Goal: Task Accomplishment & Management: Manage account settings

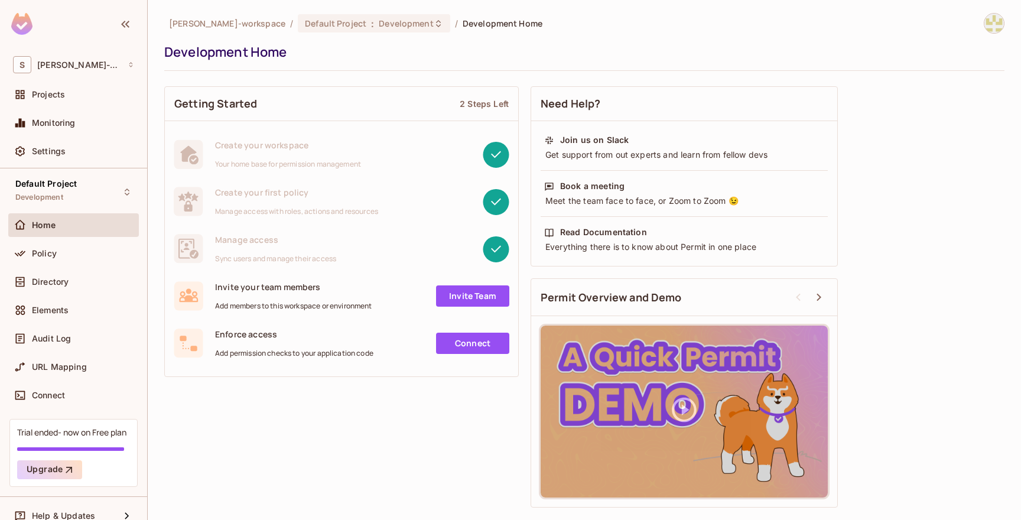
click at [314, 60] on div "Development Home" at bounding box center [581, 52] width 835 height 18
click at [305, 21] on span "Default Project" at bounding box center [335, 23] width 61 height 11
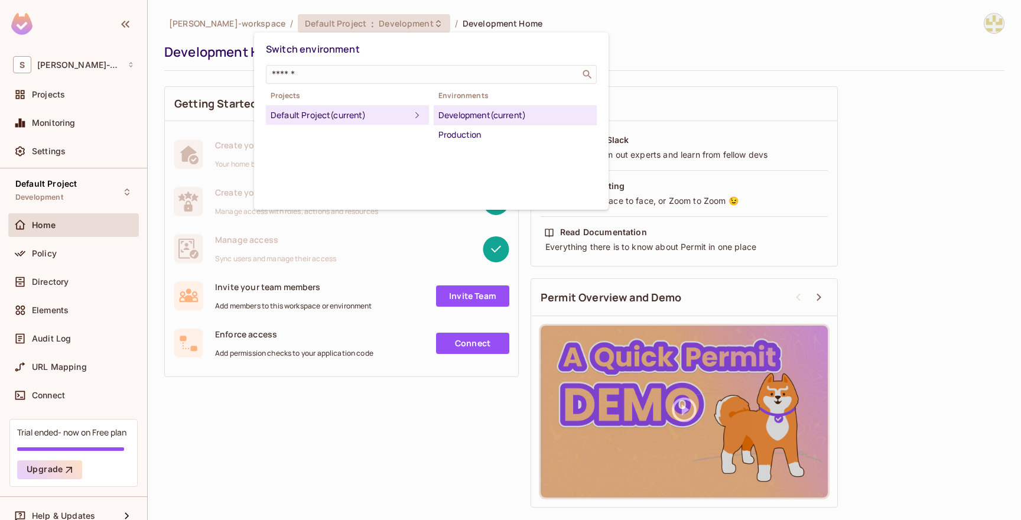
click at [59, 220] on div at bounding box center [510, 260] width 1021 height 520
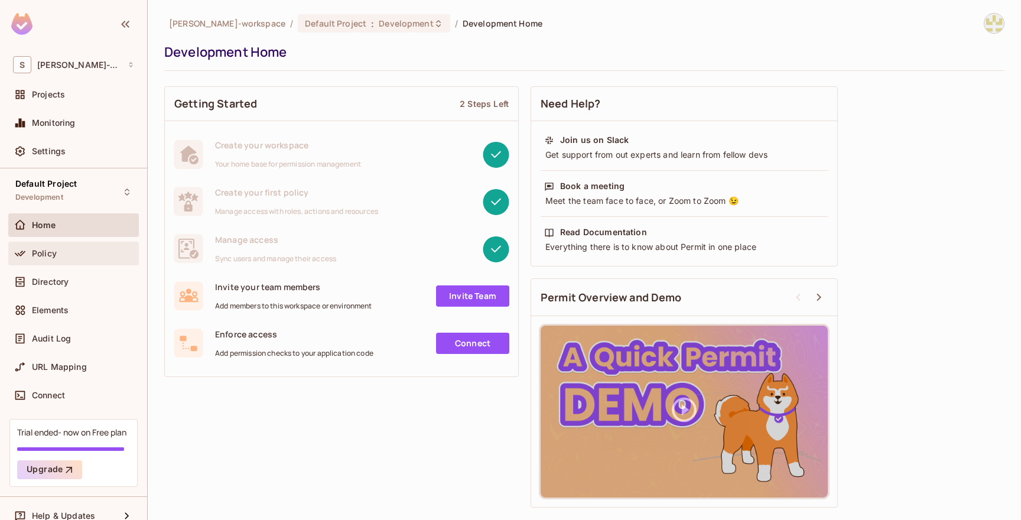
click at [47, 251] on span "Policy" at bounding box center [44, 253] width 25 height 9
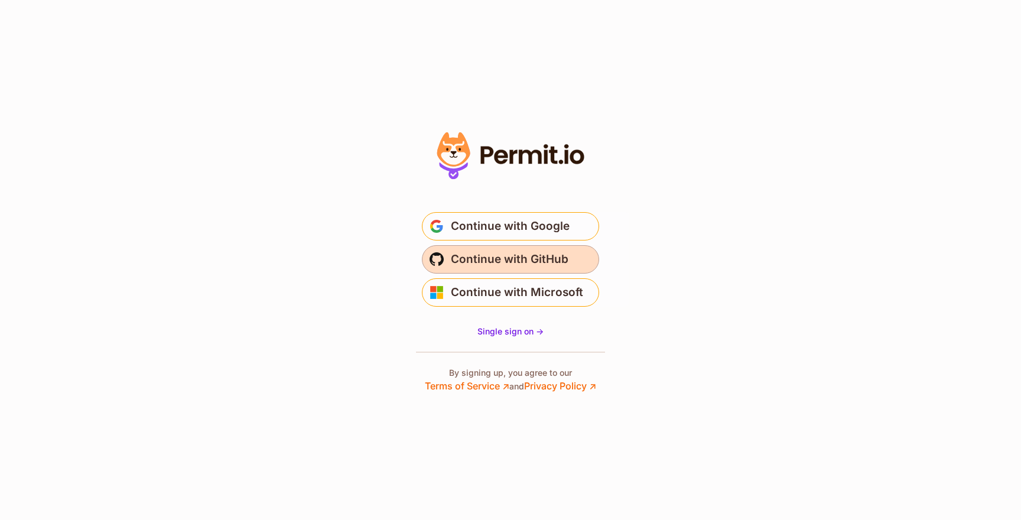
click at [489, 257] on span "Continue with GitHub" at bounding box center [510, 259] width 118 height 19
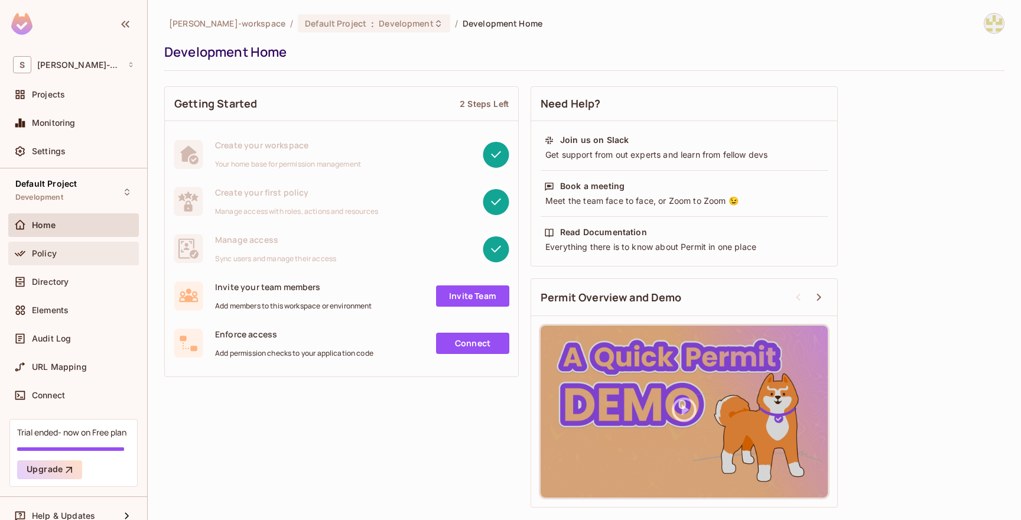
click at [57, 255] on div "Policy" at bounding box center [83, 253] width 102 height 9
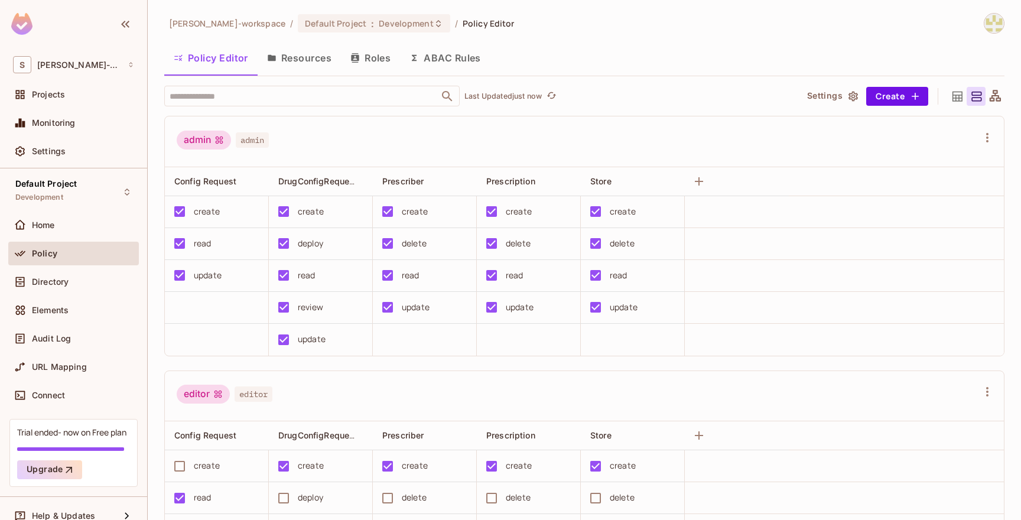
click at [304, 52] on button "Resources" at bounding box center [299, 58] width 83 height 30
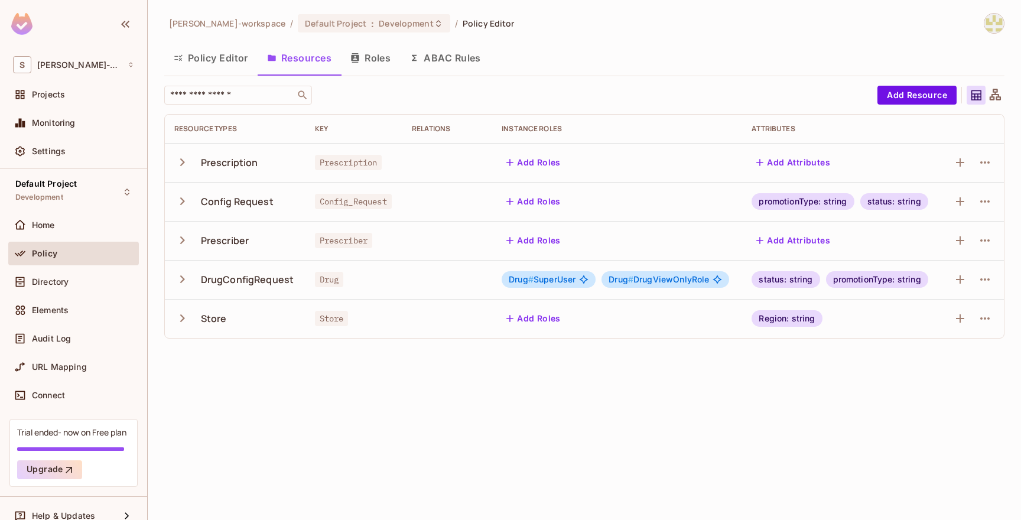
click at [210, 57] on button "Policy Editor" at bounding box center [210, 58] width 93 height 30
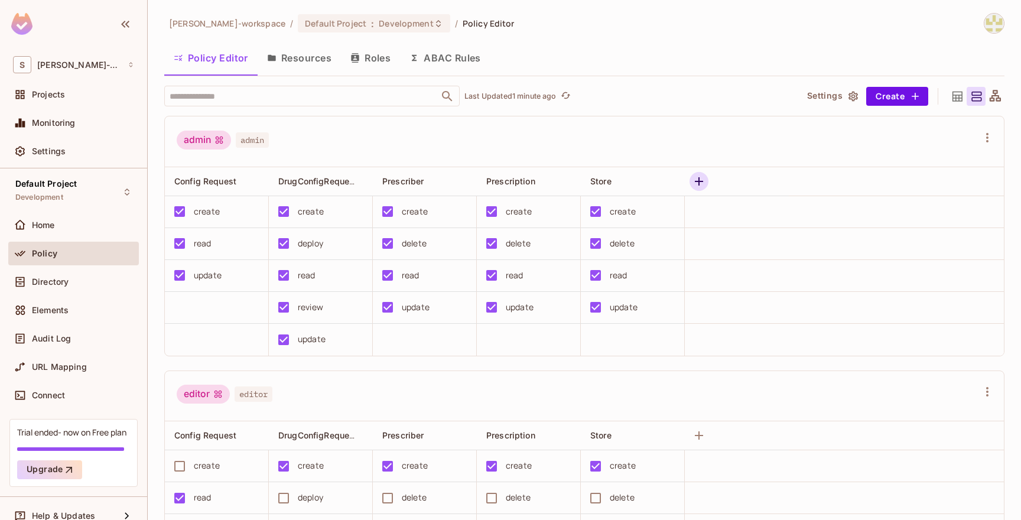
click at [701, 181] on icon "button" at bounding box center [699, 181] width 8 height 8
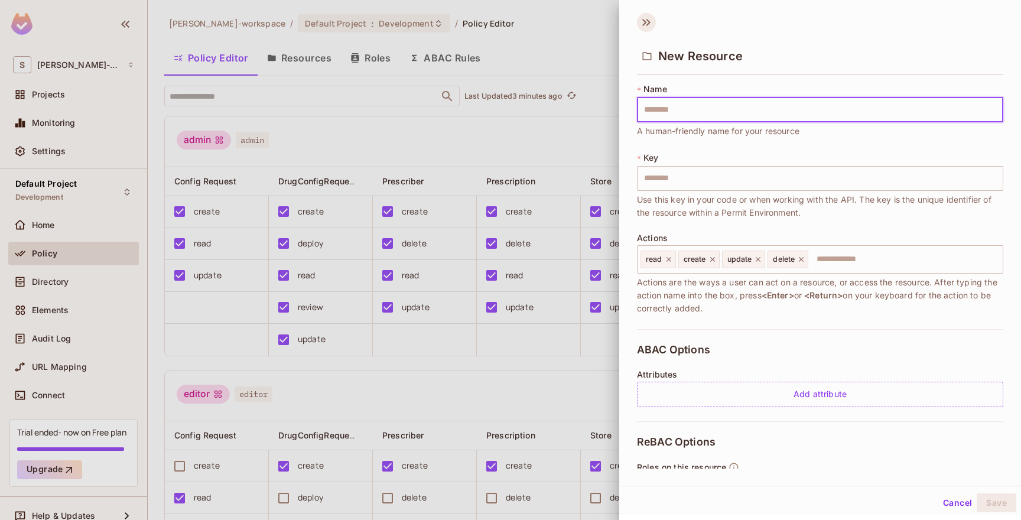
click at [648, 23] on icon at bounding box center [646, 22] width 19 height 19
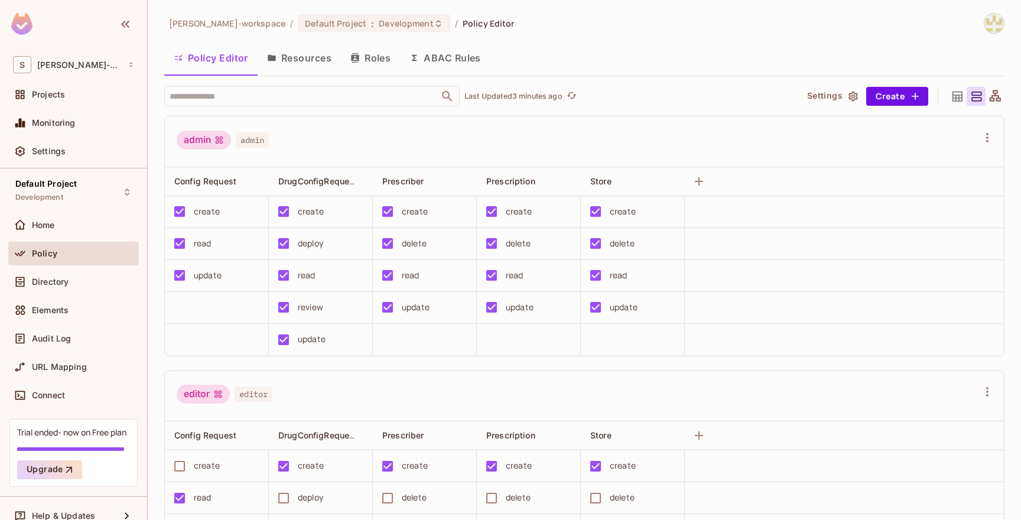
click at [856, 99] on icon "button" at bounding box center [853, 96] width 9 height 10
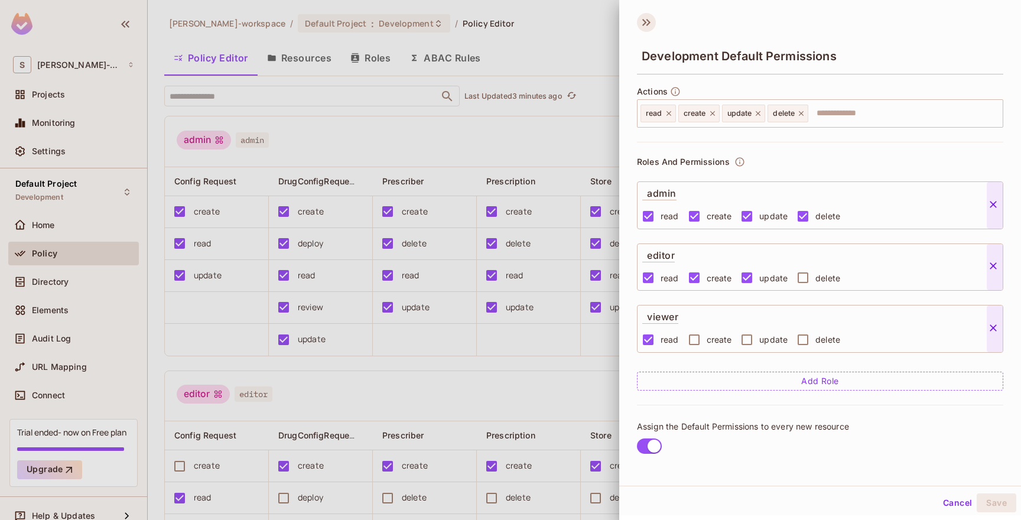
click at [646, 20] on icon at bounding box center [646, 22] width 19 height 19
